Goal: Task Accomplishment & Management: Manage account settings

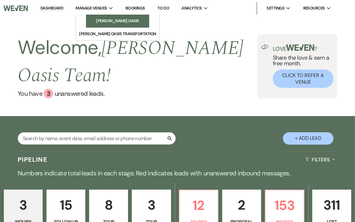
click at [112, 23] on li "[PERSON_NAME] Oasis" at bounding box center [117, 21] width 57 height 6
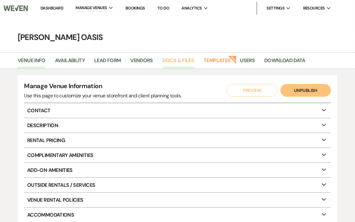
click at [183, 63] on link "Docs & Files" at bounding box center [179, 62] width 32 height 12
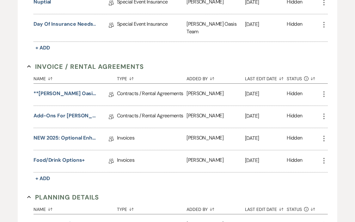
scroll to position [252, 0]
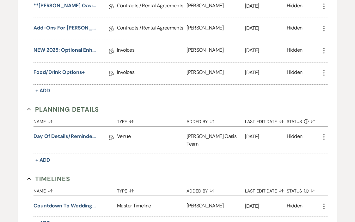
click at [76, 46] on link "NEW 2025: Optional Enhancements + Information" at bounding box center [65, 51] width 63 height 10
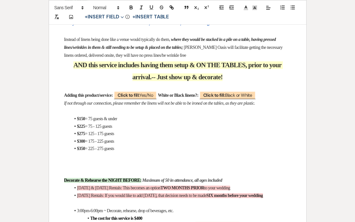
scroll to position [979, 0]
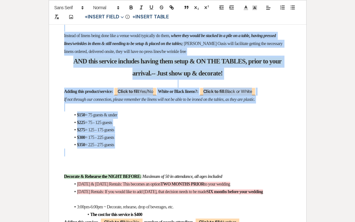
drag, startPoint x: 132, startPoint y: 155, endPoint x: 62, endPoint y: 29, distance: 144.2
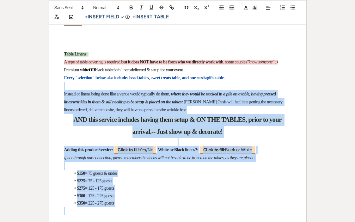
scroll to position [914, 0]
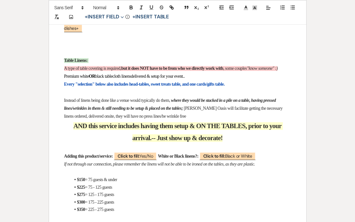
click at [126, 209] on li "$350 = 225 - 275 guests" at bounding box center [181, 208] width 221 height 7
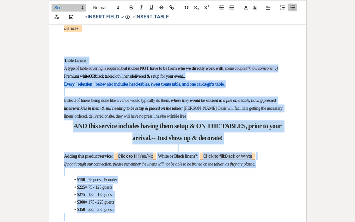
drag, startPoint x: 126, startPoint y: 209, endPoint x: 47, endPoint y: 53, distance: 174.5
copy div "Table Linens: A type of table covering is required, but it does NOT have to be …"
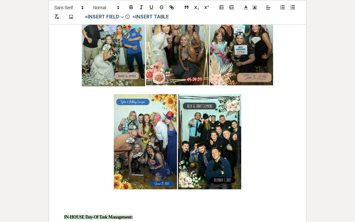
scroll to position [1581, 0]
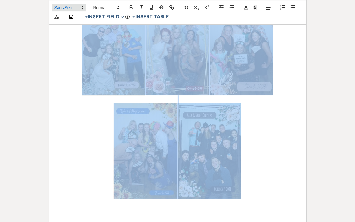
drag, startPoint x: 253, startPoint y: 170, endPoint x: 75, endPoint y: 9, distance: 240.4
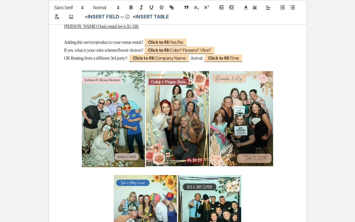
click at [68, 60] on span "OR Renting from a different 3rd party?:" at bounding box center [96, 58] width 64 height 5
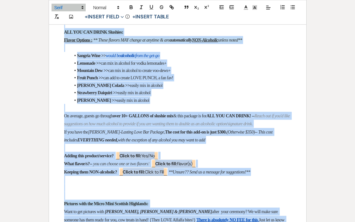
scroll to position [2485, 0]
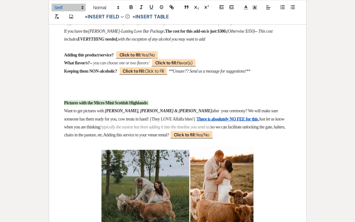
drag, startPoint x: 59, startPoint y: 70, endPoint x: 232, endPoint y: 25, distance: 178.2
click at [232, 11] on h4 at bounding box center [177, 7] width 227 height 8
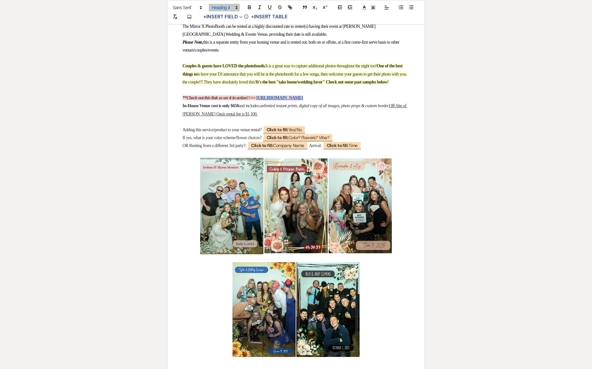
scroll to position [1424, 0]
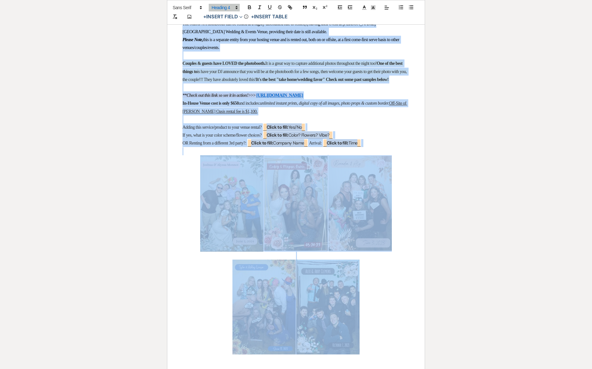
drag, startPoint x: 178, startPoint y: 28, endPoint x: 395, endPoint y: 293, distance: 342.3
copy div "Photo Booth Rental: The Mirror X PhotoBooth can be rented at a highly discounte…"
click at [246, 191] on img "﻿ ﻿" at bounding box center [231, 203] width 63 height 97
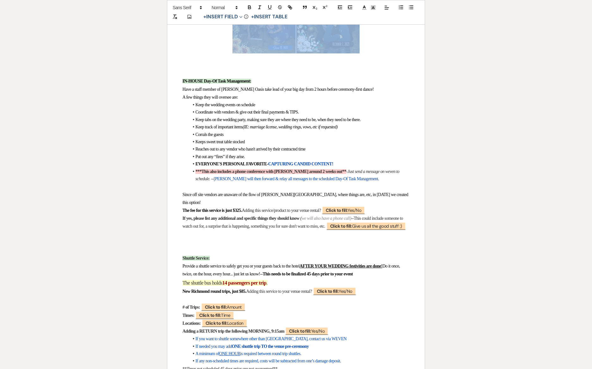
scroll to position [1730, 0]
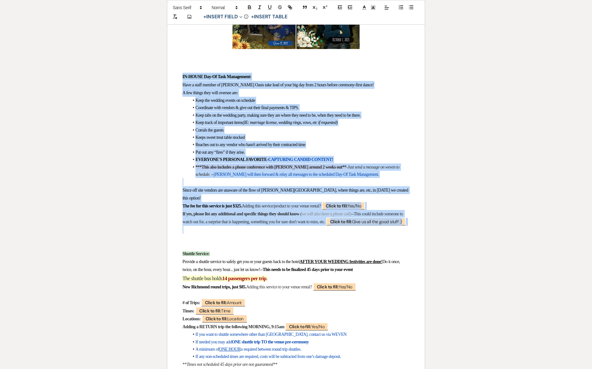
drag, startPoint x: 248, startPoint y: 246, endPoint x: 174, endPoint y: 96, distance: 167.4
copy div "IN-HOUSE Day-Of Task Management: Have a staff member of Oehme Oasis take lead o…"
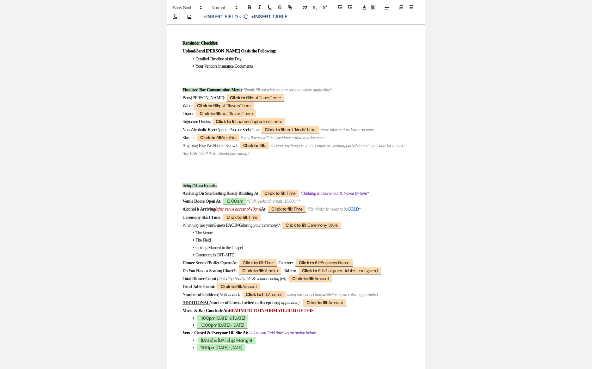
scroll to position [0, 0]
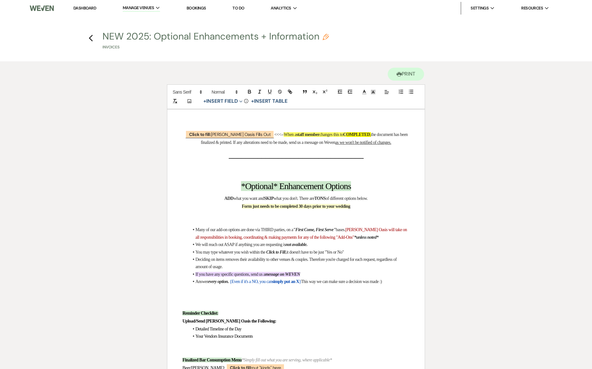
click at [83, 7] on link "Dashboard" at bounding box center [84, 7] width 23 height 5
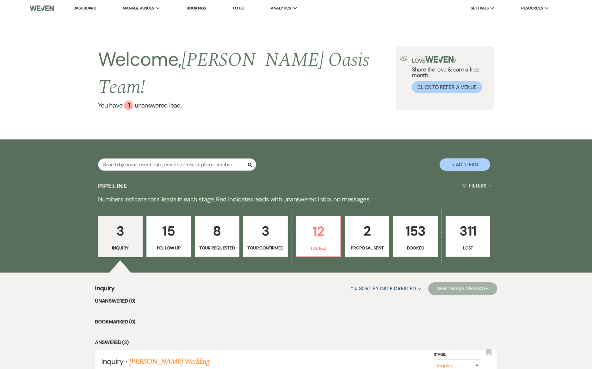
click at [363, 221] on p "2" at bounding box center [367, 231] width 36 height 21
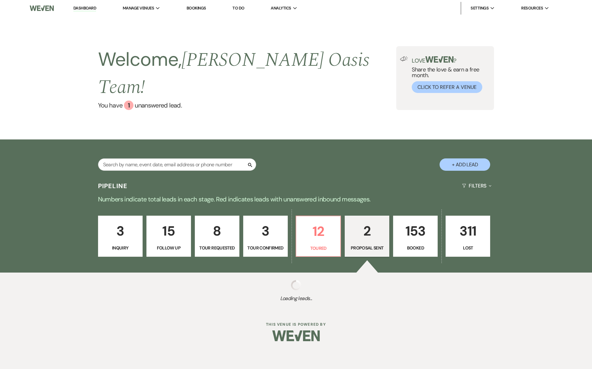
select select "6"
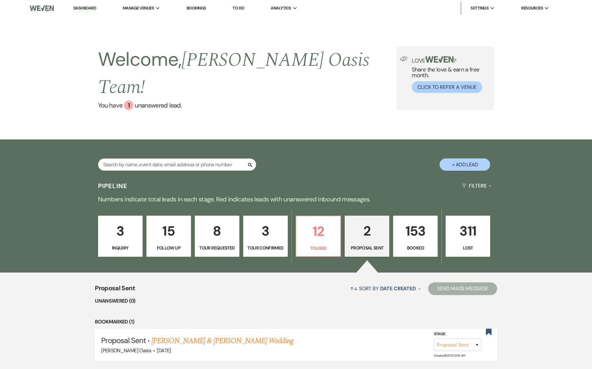
scroll to position [84, 0]
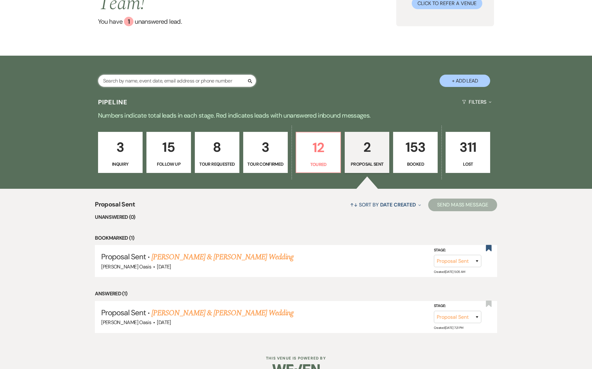
click at [184, 75] on input "text" at bounding box center [177, 81] width 158 height 12
type input "october"
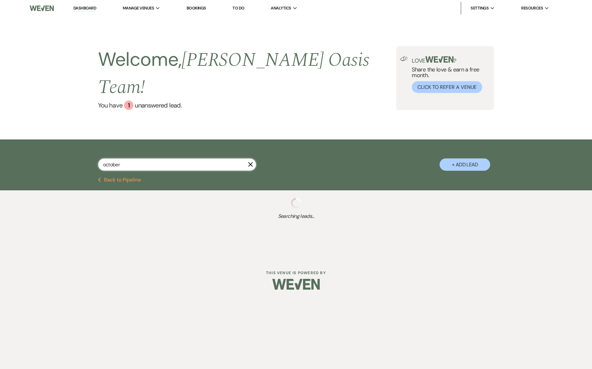
select select "8"
select select "4"
select select "8"
select select "5"
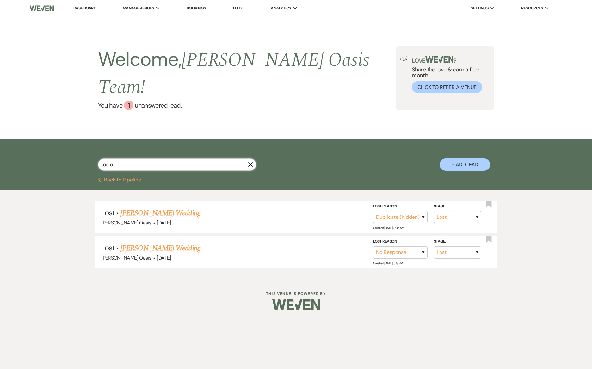
type input "oct"
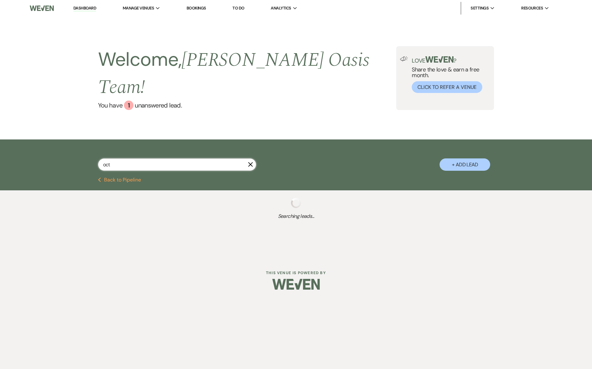
select select "8"
select select "2"
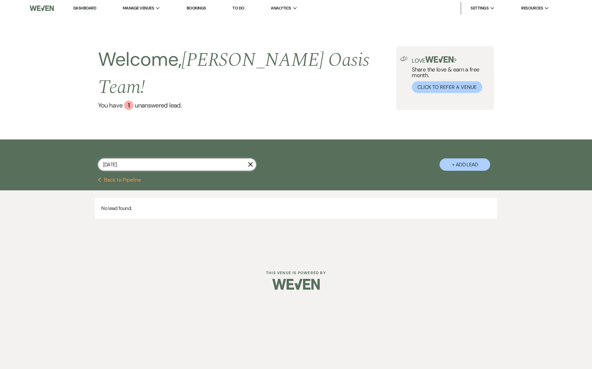
type input "october 2026"
select select "8"
select select "1"
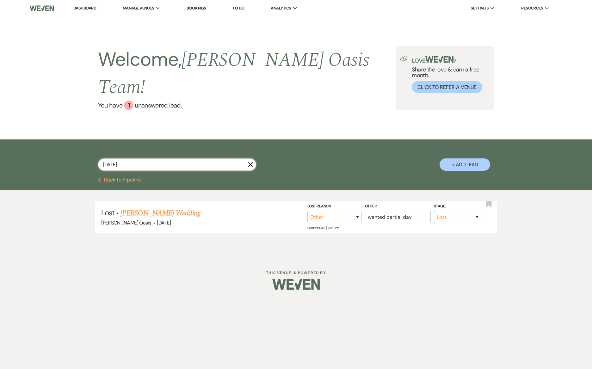
click at [122, 159] on input "october 2026" at bounding box center [177, 165] width 158 height 12
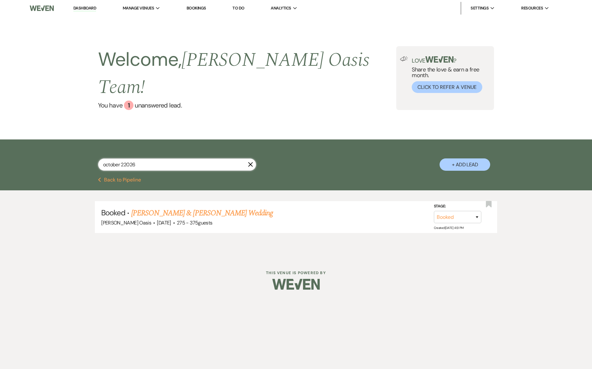
type input "october 2026"
select select "8"
select select "1"
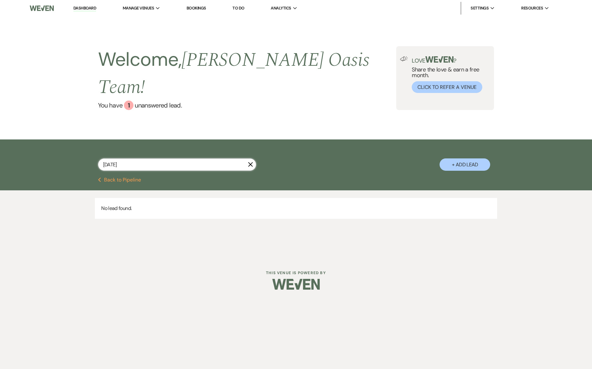
type input "october 31st 2026"
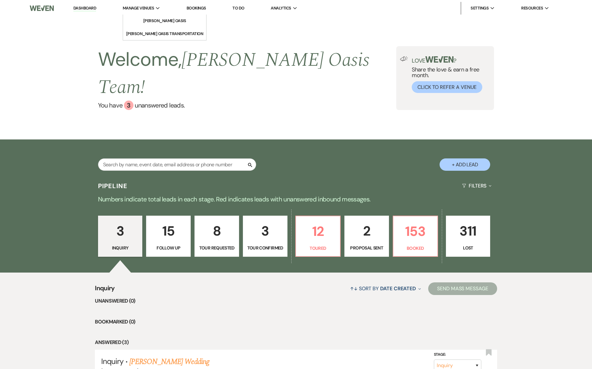
click at [158, 5] on div "Manage Venues Expand" at bounding box center [142, 8] width 38 height 6
click at [160, 22] on li "[PERSON_NAME] Oasis" at bounding box center [164, 21] width 57 height 6
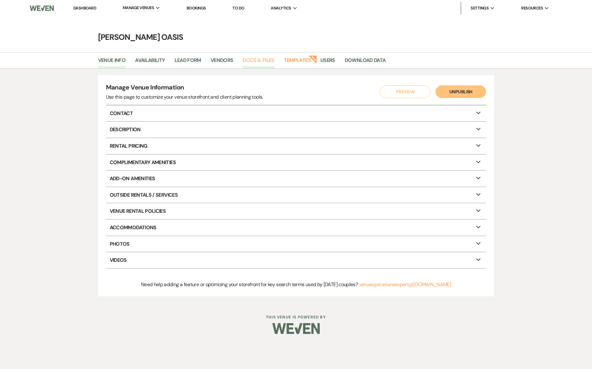
click at [257, 59] on link "Docs & Files" at bounding box center [259, 62] width 32 height 12
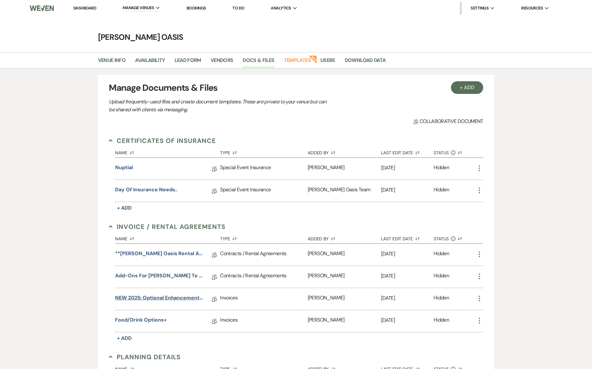
click at [170, 295] on link "NEW 2025: Optional Enhancements + Information" at bounding box center [160, 299] width 90 height 10
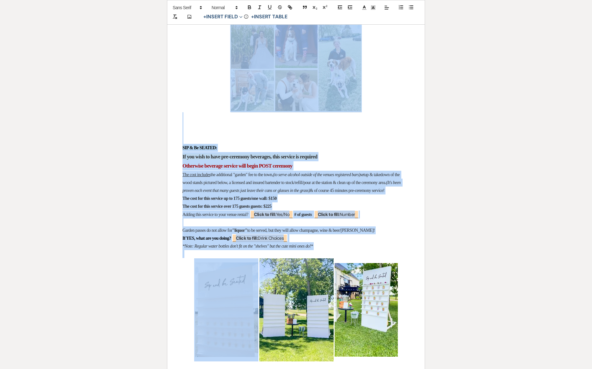
scroll to position [5248, 0]
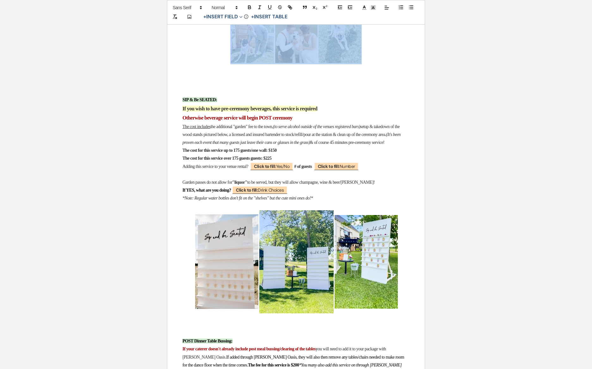
drag, startPoint x: 180, startPoint y: 92, endPoint x: 375, endPoint y: 91, distance: 194.3
copy div "LORemip & Dolors: (Ame Consectet) Ad el sedd eiu tem incidi ut labo etdo mag al…"
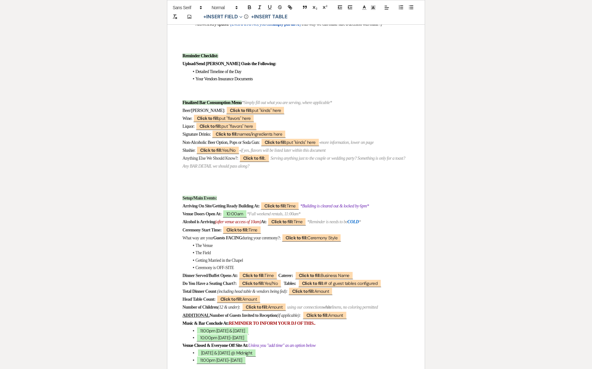
scroll to position [0, 0]
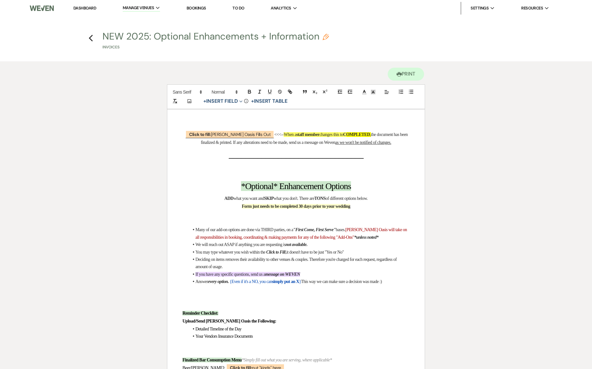
click at [82, 5] on link "Dashboard" at bounding box center [84, 7] width 23 height 5
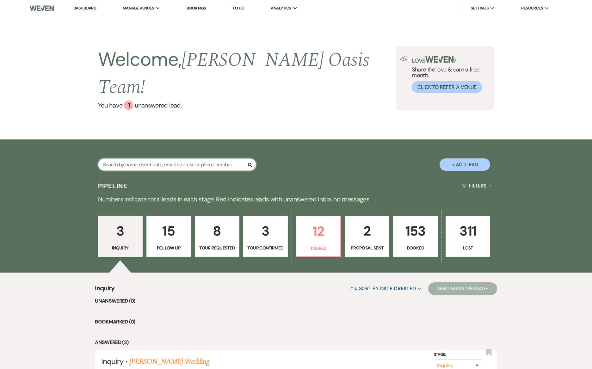
click at [184, 159] on input "text" at bounding box center [177, 165] width 158 height 12
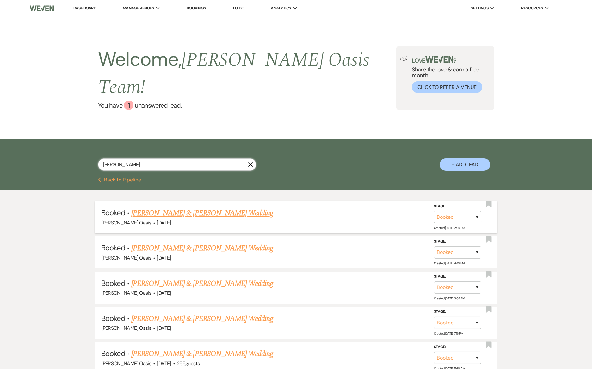
type input "[PERSON_NAME]"
click at [177, 208] on link "[PERSON_NAME] & [PERSON_NAME] Wedding" at bounding box center [202, 213] width 142 height 11
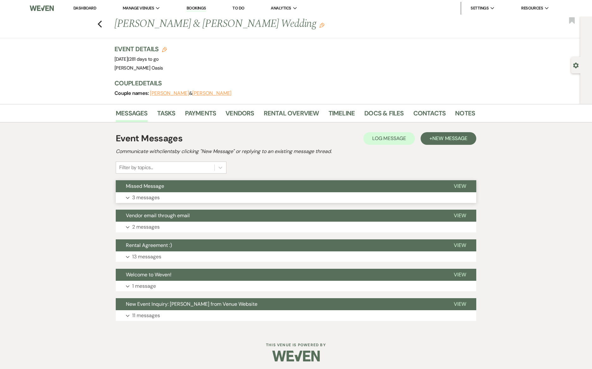
click at [199, 191] on button "Missed Message" at bounding box center [280, 186] width 328 height 12
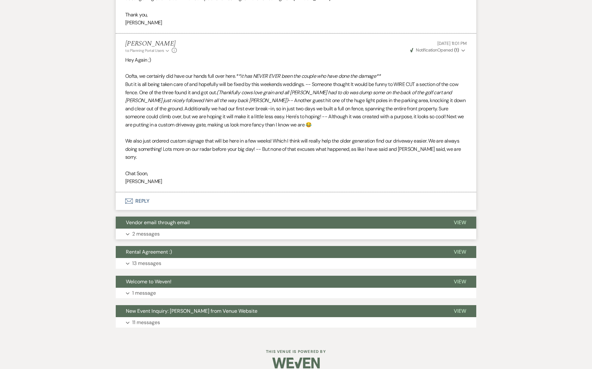
click at [206, 217] on button "Vendor email through email" at bounding box center [280, 223] width 328 height 12
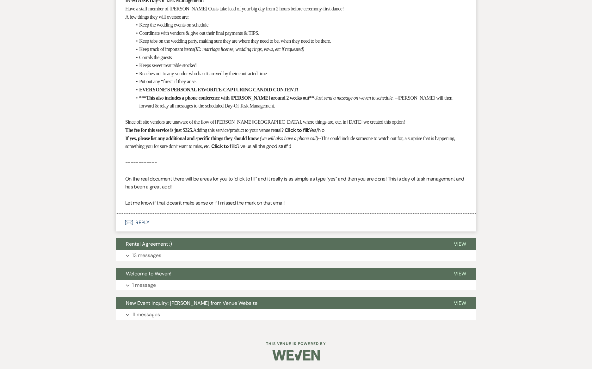
scroll to position [877, 0]
click at [175, 244] on button "Rental Agreement :)" at bounding box center [280, 244] width 328 height 12
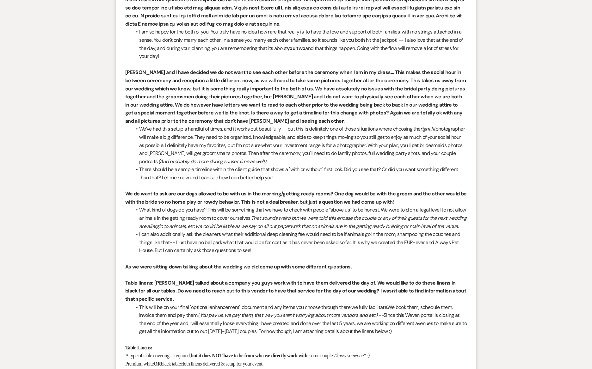
scroll to position [2957, 0]
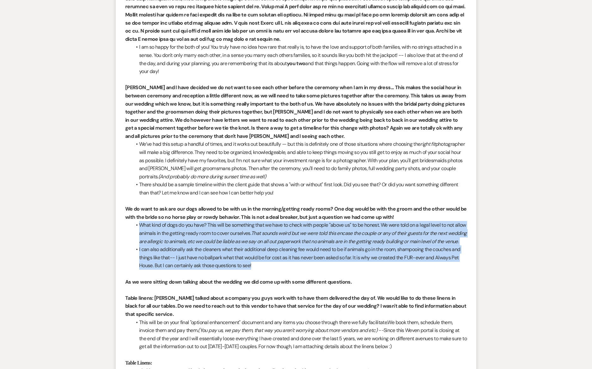
drag, startPoint x: 258, startPoint y: 266, endPoint x: 134, endPoint y: 215, distance: 135.1
click at [134, 221] on ul "What kind of dogs do you have? This will be something that we have to check wit…" at bounding box center [299, 245] width 335 height 49
copy ul "What kind of dogs do you have? This will be something that we have to check wit…"
